Goal: Find contact information: Find contact information

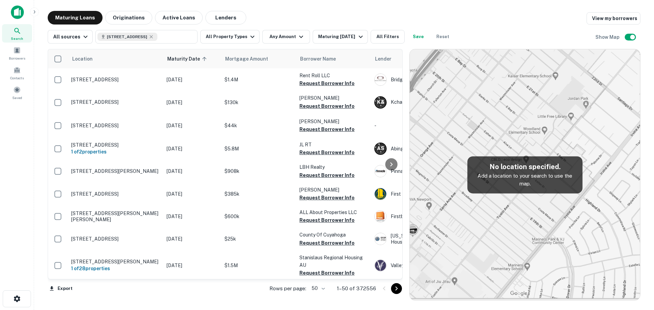
click at [533, 170] on h5 "No location specified." at bounding box center [525, 167] width 104 height 10
click at [18, 16] on img at bounding box center [17, 12] width 13 height 14
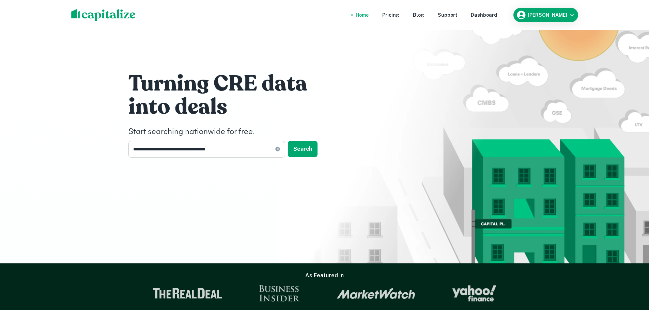
click at [279, 150] on icon at bounding box center [277, 149] width 4 height 4
click at [266, 149] on input "text" at bounding box center [204, 149] width 152 height 17
paste input "**********"
type input "**********"
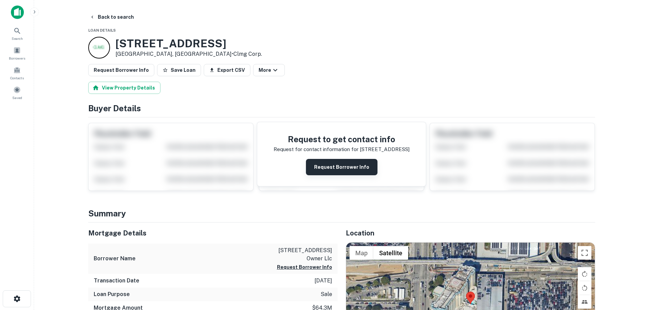
click at [330, 168] on button "Request Borrower Info" at bounding box center [342, 167] width 72 height 16
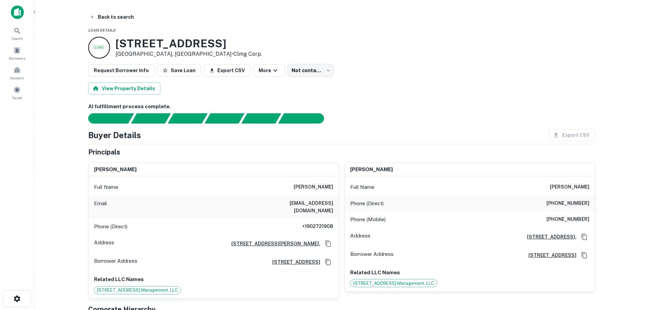
click at [570, 202] on h6 "[PHONE_NUMBER]" at bounding box center [568, 204] width 43 height 8
click at [570, 201] on h6 "[PHONE_NUMBER]" at bounding box center [568, 204] width 43 height 8
copy h6 "[PHONE_NUMBER]"
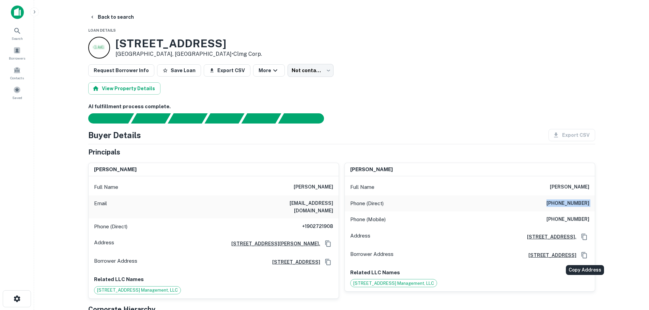
click at [584, 255] on icon "Copy Address" at bounding box center [584, 255] width 7 height 7
click at [582, 235] on icon "Copy Address" at bounding box center [584, 237] width 7 height 7
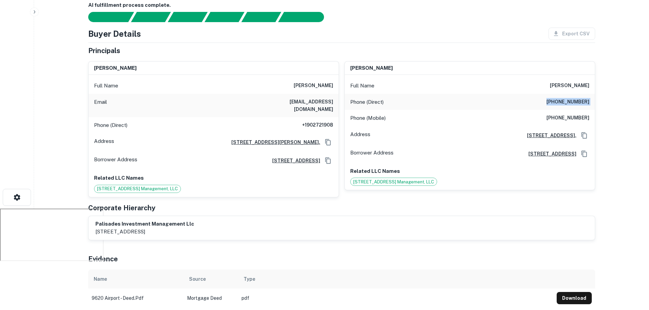
scroll to position [102, 0]
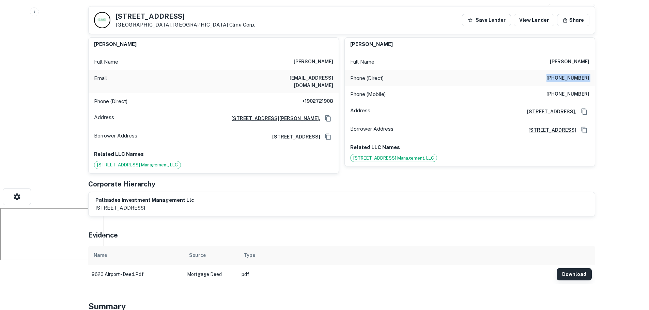
click at [573, 272] on button "Download" at bounding box center [574, 275] width 35 height 12
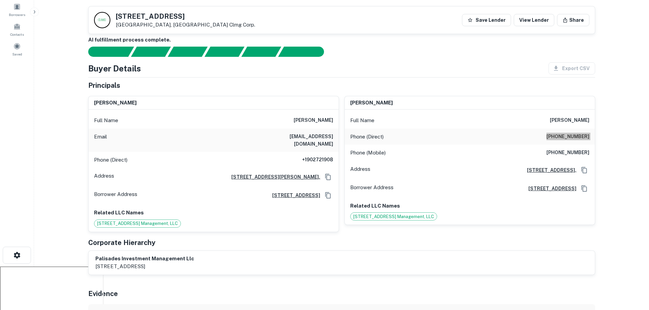
scroll to position [0, 0]
